Goal: Transaction & Acquisition: Purchase product/service

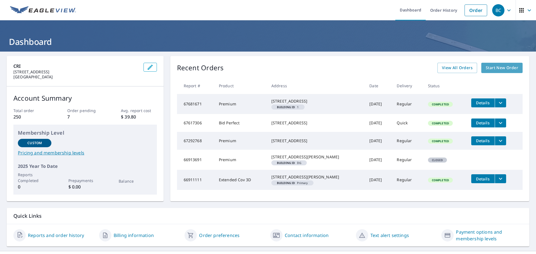
click at [496, 67] on span "Start New Order" at bounding box center [502, 68] width 32 height 7
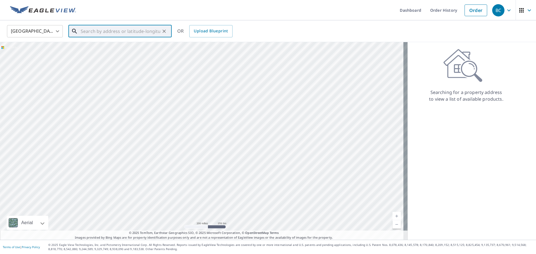
click at [121, 33] on input "text" at bounding box center [121, 31] width 80 height 16
paste input "[STREET_ADDRESS][US_STATE]"
type input "[STREET_ADDRESS][US_STATE]"
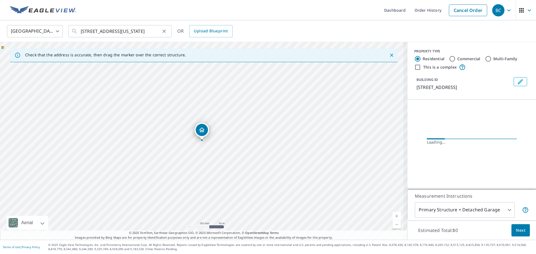
scroll to position [0, 0]
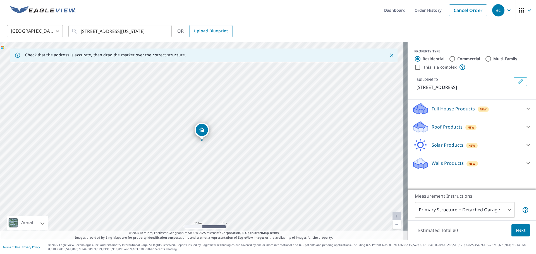
click at [476, 134] on div "Roof Products New" at bounding box center [466, 127] width 109 height 13
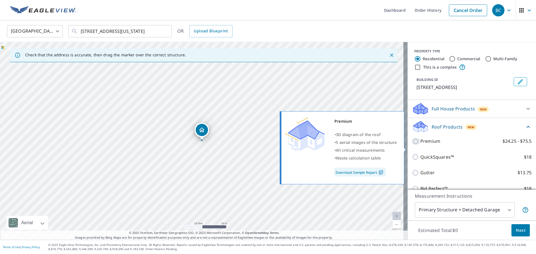
click at [412, 145] on input "Premium $24.25 - $75.5" at bounding box center [416, 141] width 8 height 7
checkbox input "true"
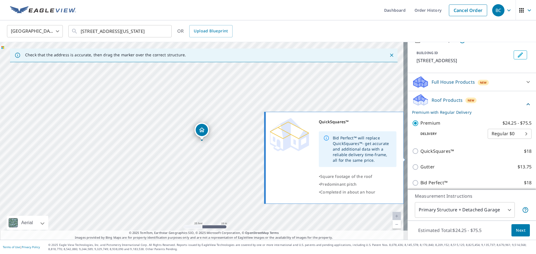
scroll to position [73, 0]
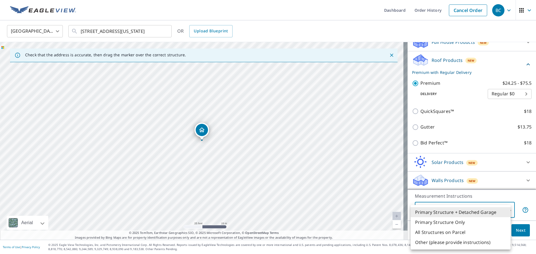
click at [460, 213] on body "BC BC Dashboard Order History Cancel Order [DEMOGRAPHIC_DATA][GEOGRAPHIC_DATA] …" at bounding box center [268, 127] width 536 height 254
click at [463, 225] on li "Primary Structure Only" at bounding box center [461, 223] width 100 height 10
type input "2"
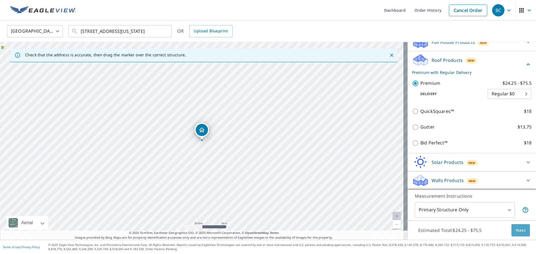
click at [516, 230] on span "Next" at bounding box center [520, 230] width 9 height 7
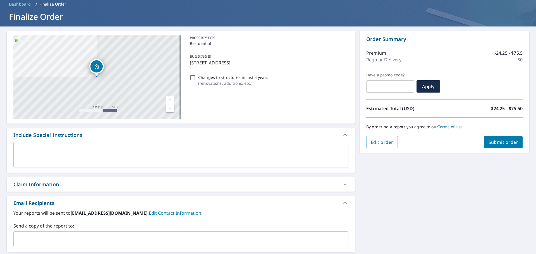
scroll to position [97, 0]
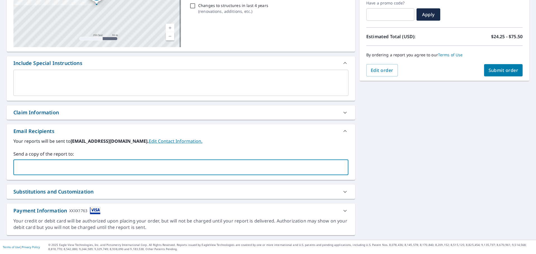
click at [71, 166] on input "text" at bounding box center [177, 167] width 322 height 11
type input "[EMAIL_ADDRESS][PERSON_NAME][DOMAIN_NAME]"
click at [489, 72] on span "Submit order" at bounding box center [504, 70] width 30 height 6
checkbox input "true"
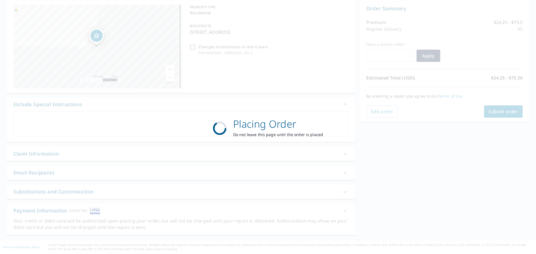
scroll to position [56, 0]
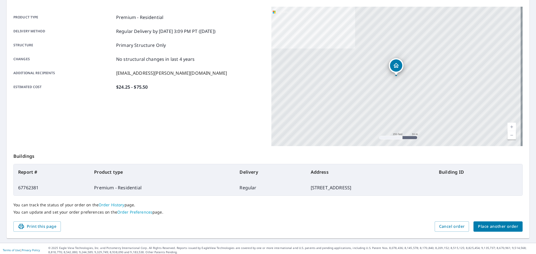
scroll to position [74, 0]
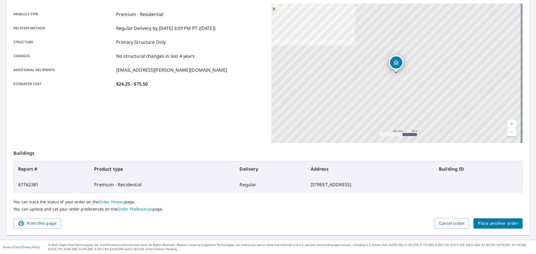
click at [481, 222] on span "Place another order" at bounding box center [498, 223] width 40 height 7
